Goal: Navigation & Orientation: Find specific page/section

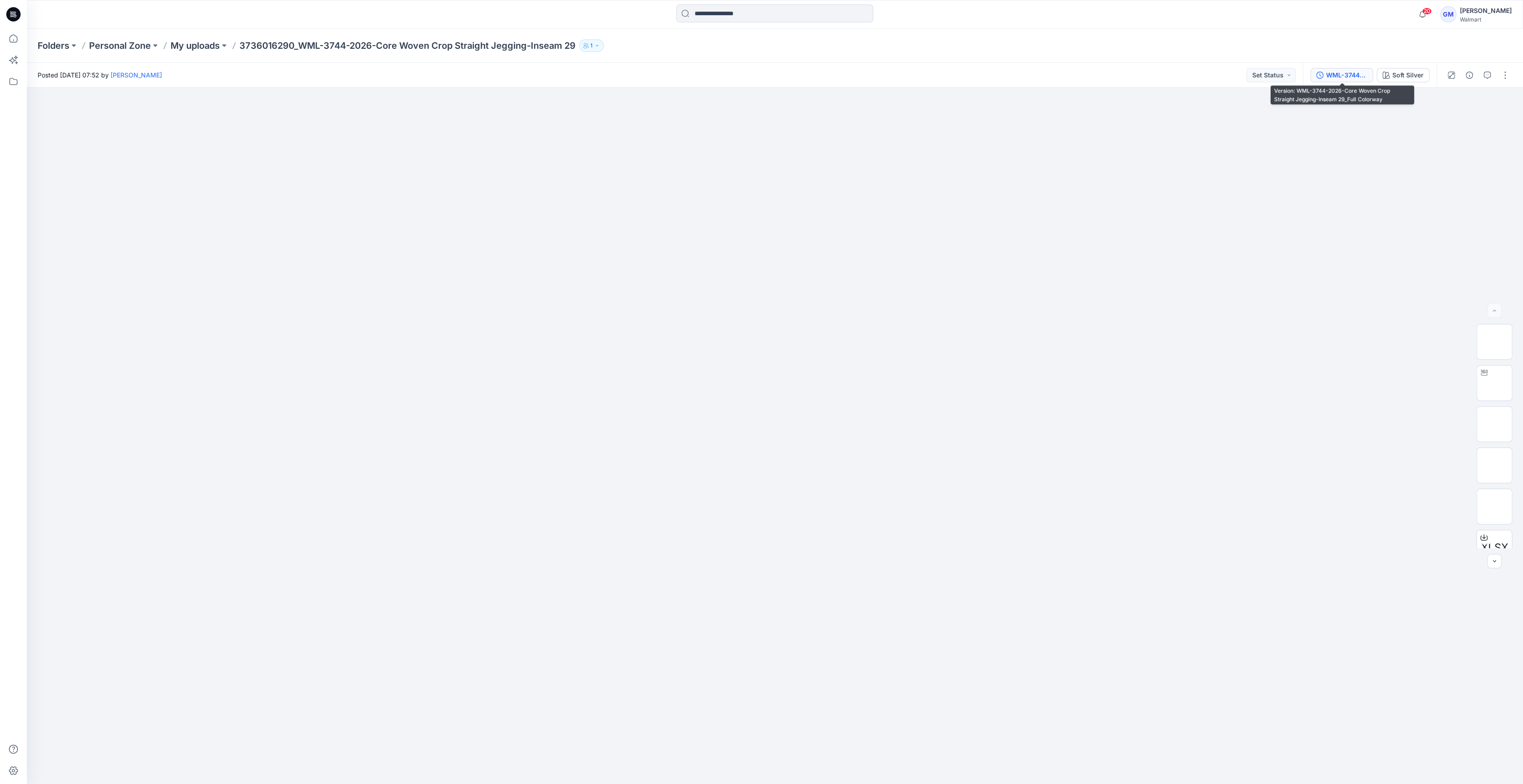
click at [1344, 74] on div "WML-3744-2026-Core Woven Crop Straight Jegging-Inseam 29_Full Colorway" at bounding box center [1346, 75] width 41 height 10
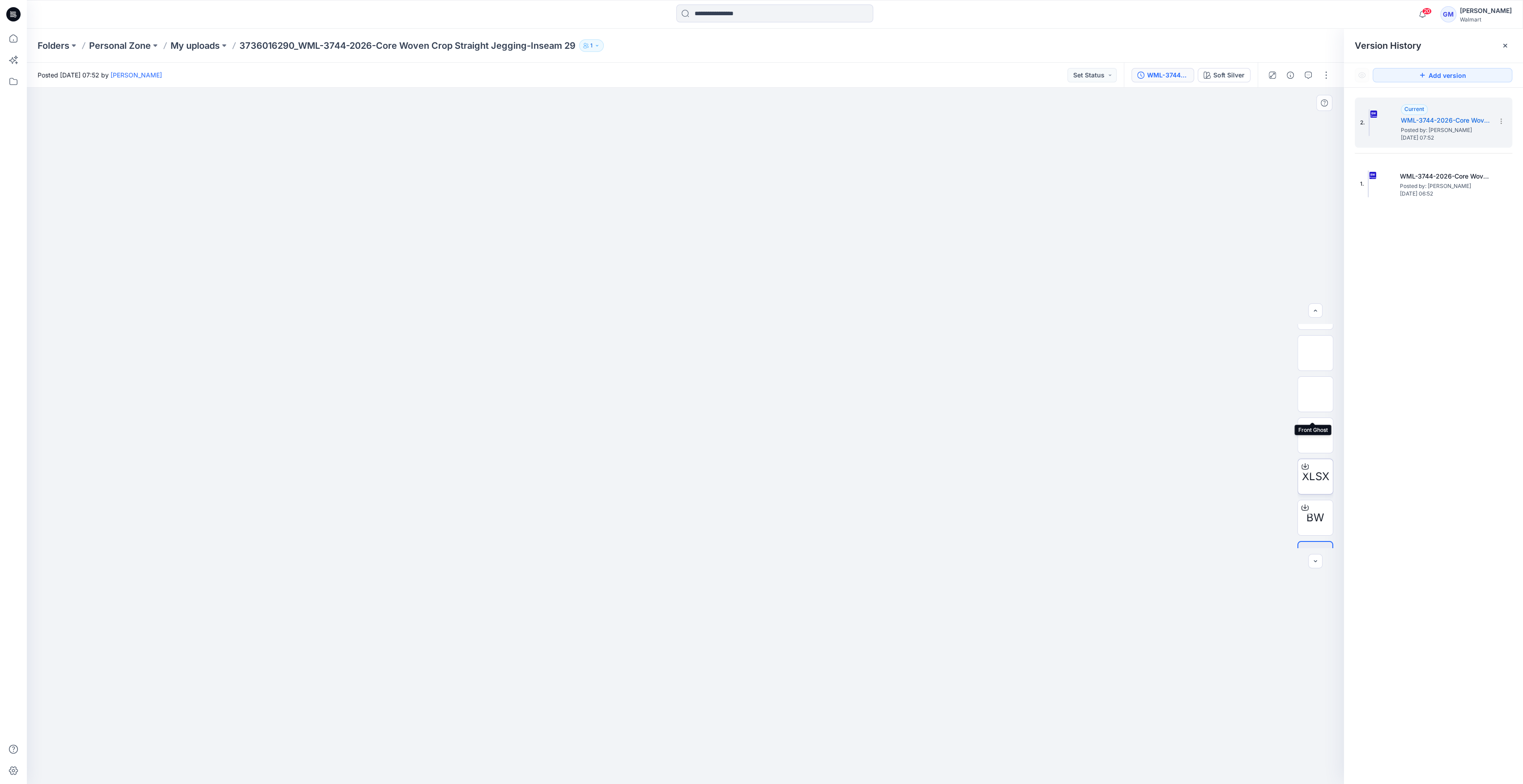
scroll to position [100, 0]
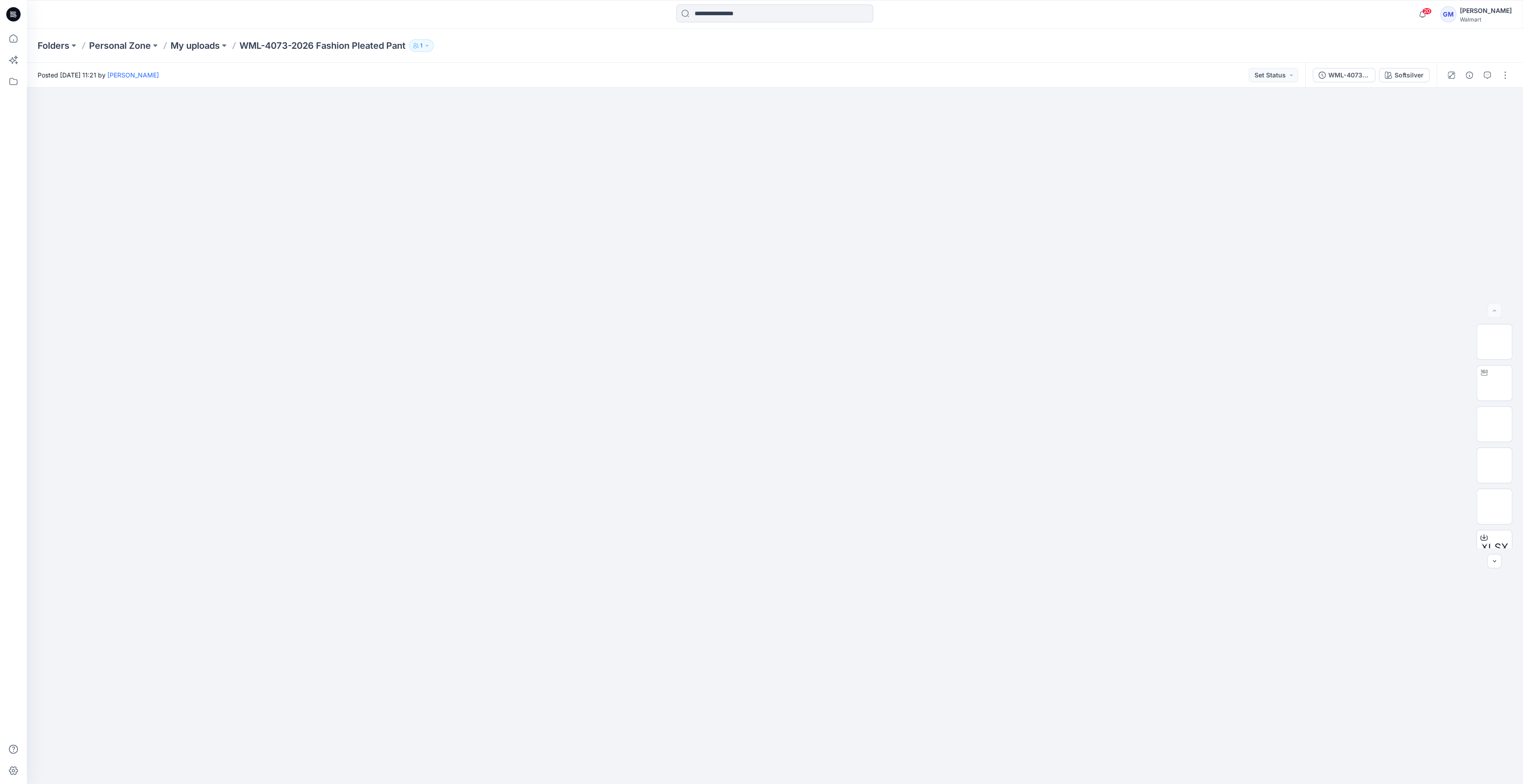
click at [200, 55] on div "Folders Personal Zone My uploads WML-4073-2026 Fashion Pleated Pant 1" at bounding box center [775, 45] width 1496 height 34
click at [218, 45] on p "My uploads" at bounding box center [195, 45] width 49 height 13
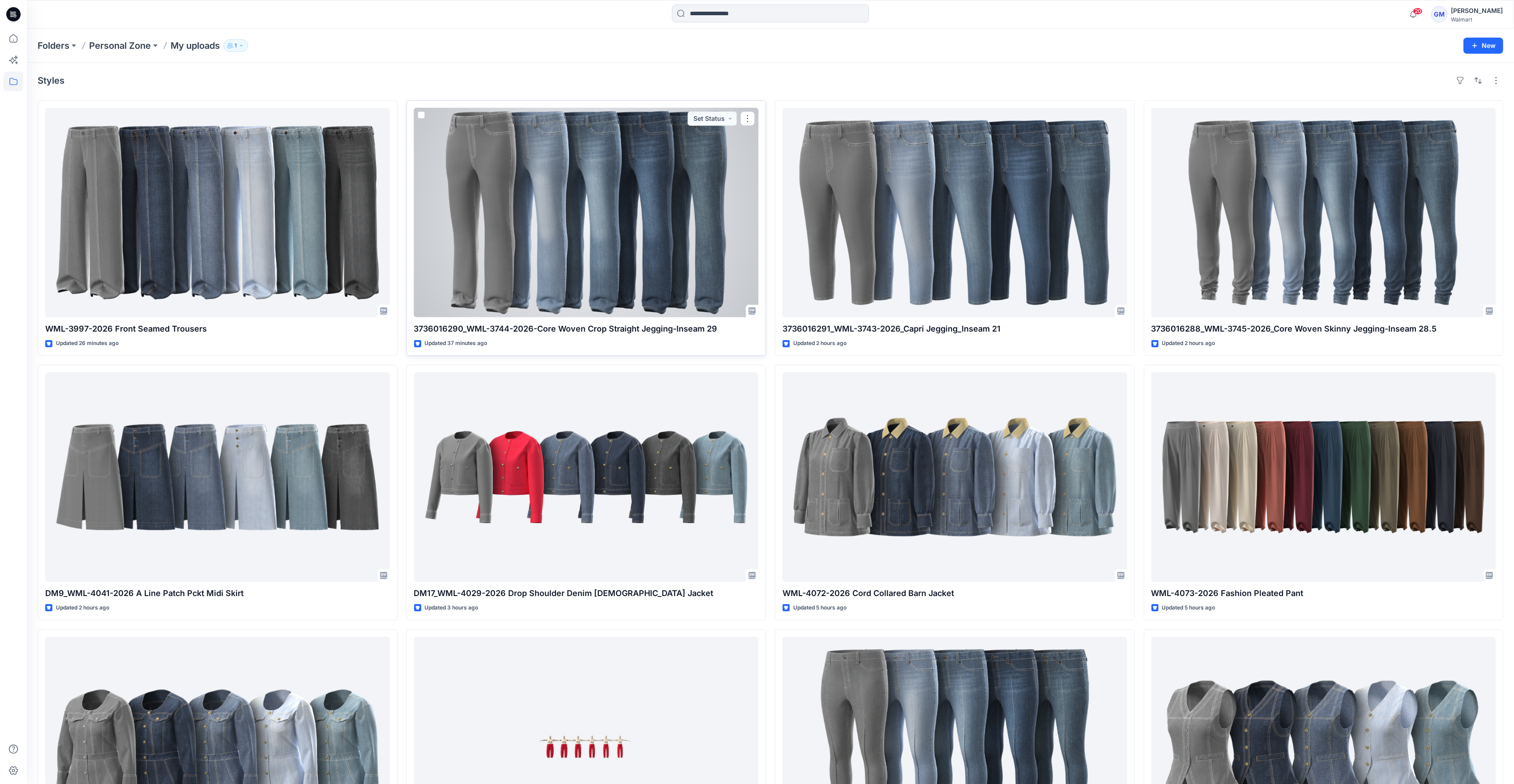
click at [752, 183] on div at bounding box center [586, 212] width 345 height 209
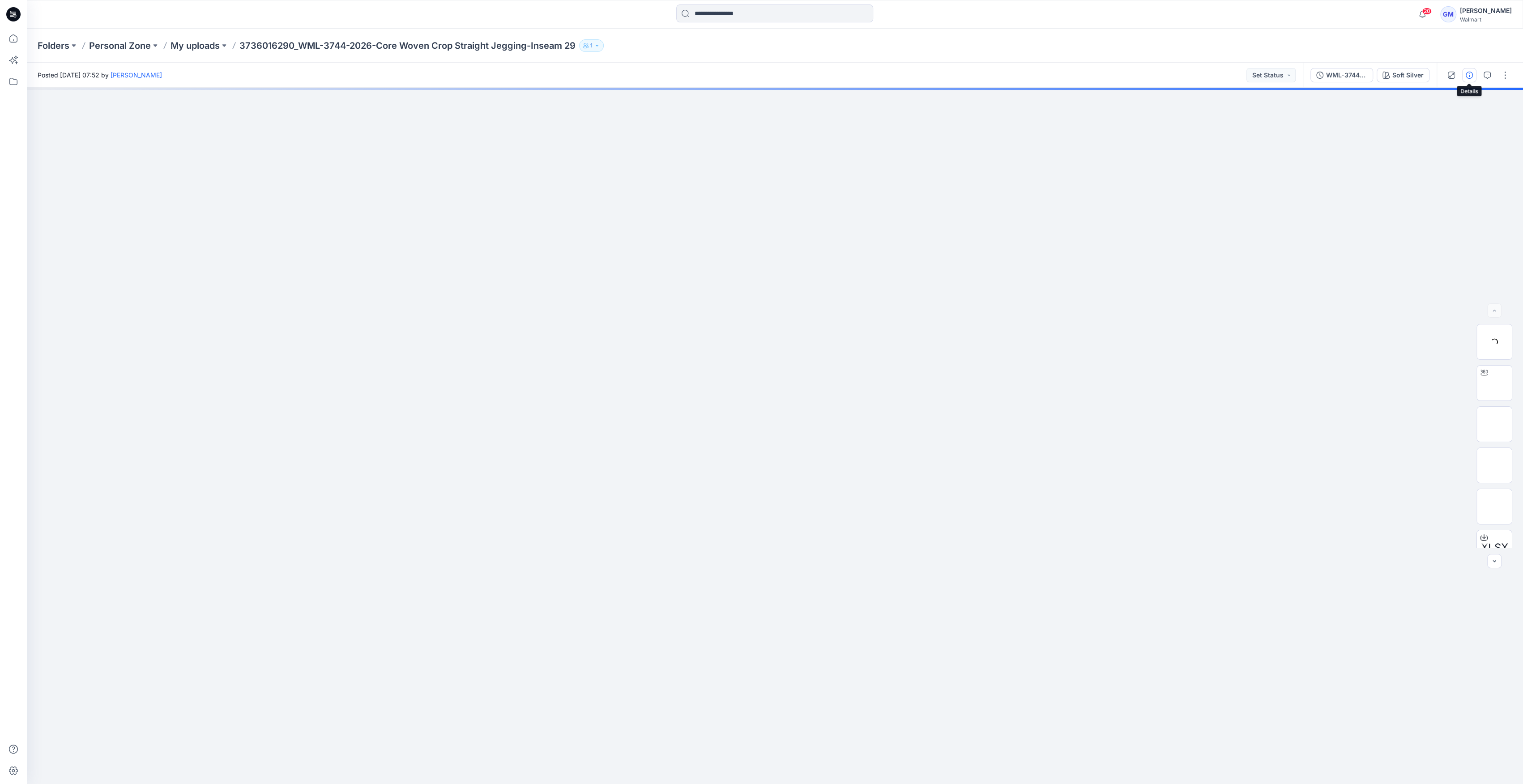
click at [1474, 79] on button "button" at bounding box center [1469, 75] width 14 height 14
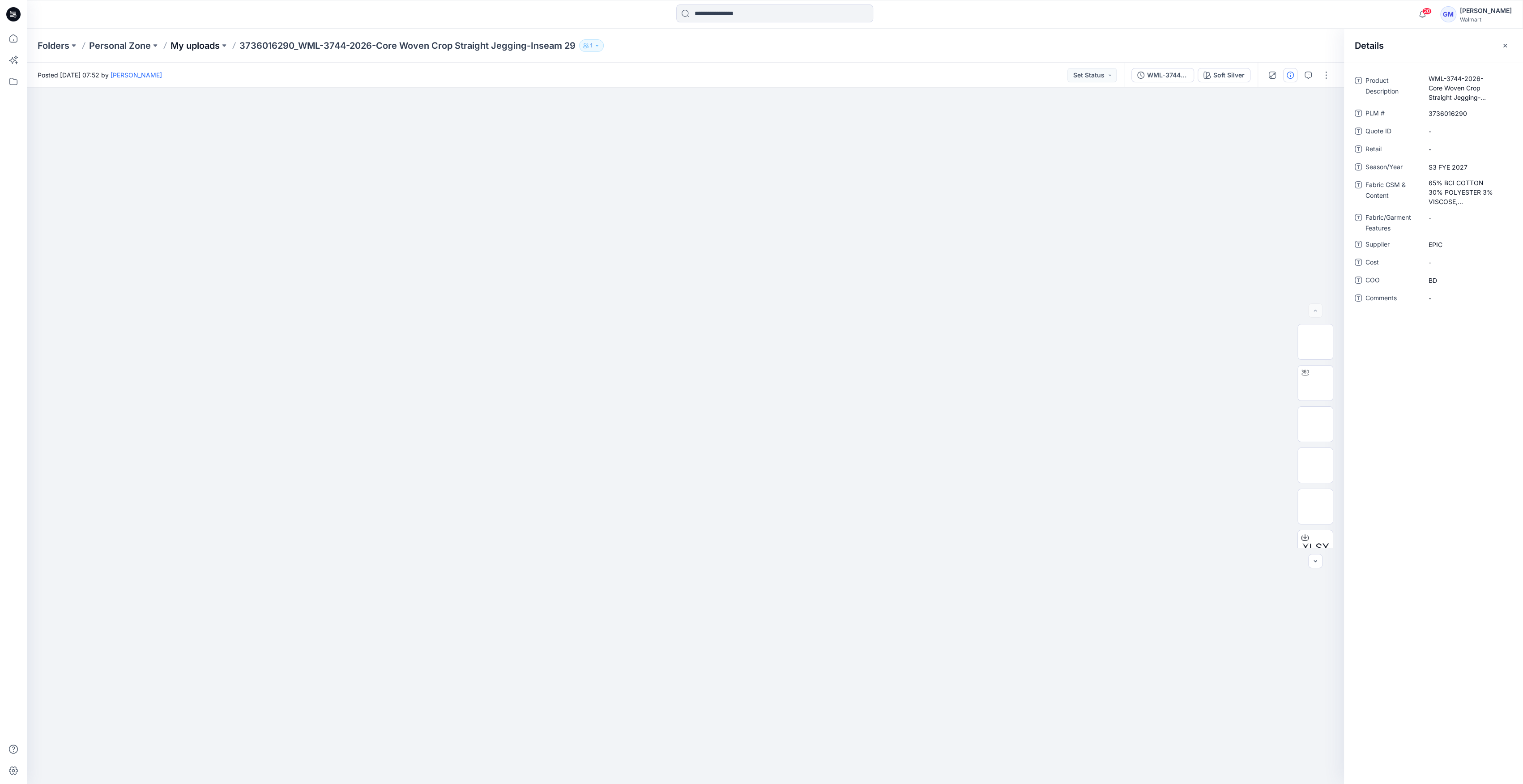
click at [206, 45] on p "My uploads" at bounding box center [195, 45] width 49 height 13
